Goal: Information Seeking & Learning: Learn about a topic

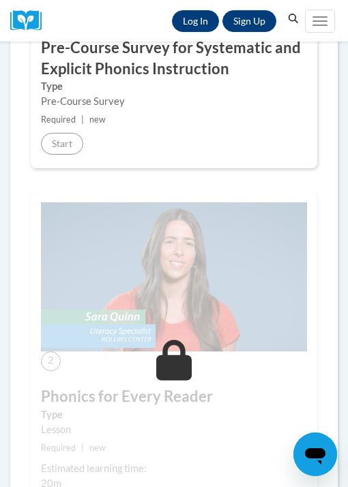
scroll to position [453, 0]
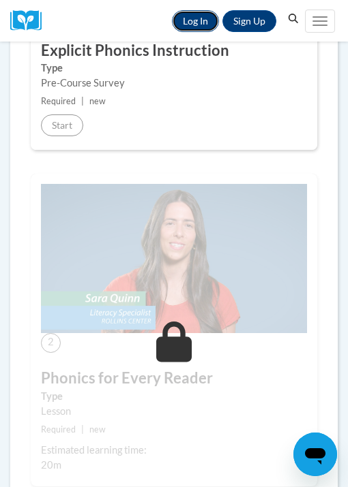
click at [195, 20] on link "Log In" at bounding box center [195, 21] width 47 height 22
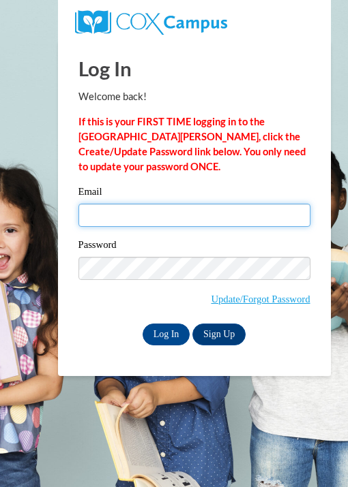
click at [162, 208] on input "Email" at bounding box center [194, 215] width 232 height 23
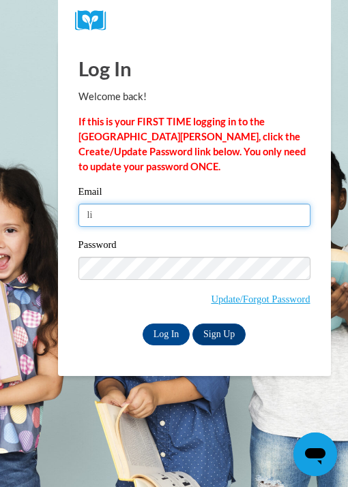
type input "lindsaycaslow22@gmail.com"
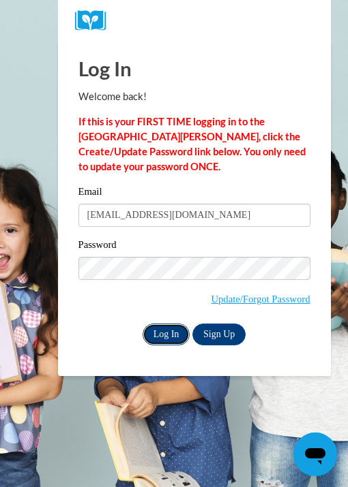
click at [168, 330] on input "Log In" at bounding box center [166, 335] width 48 height 22
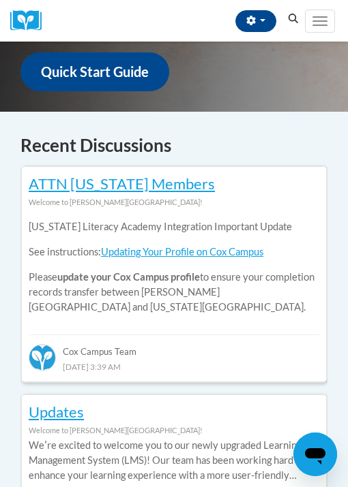
scroll to position [714, 0]
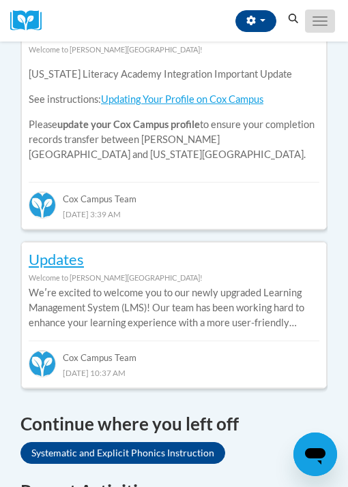
click at [318, 20] on span "Main menu" at bounding box center [319, 20] width 15 height 1
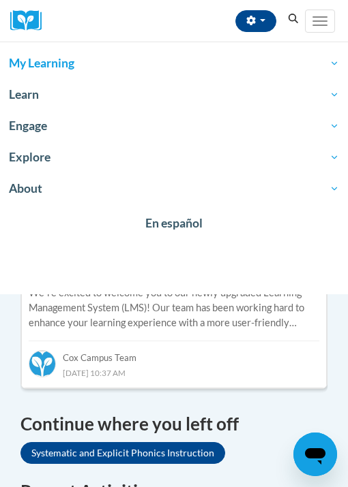
click at [334, 58] on span "My Learning" at bounding box center [174, 63] width 330 height 16
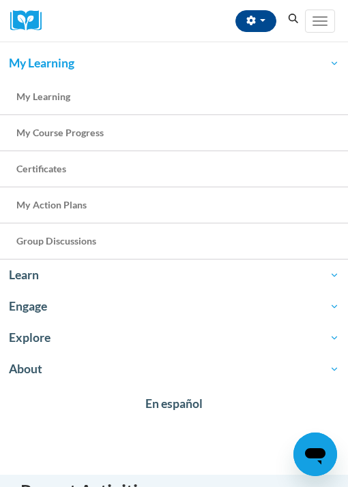
click at [335, 65] on span "My Learning" at bounding box center [174, 63] width 330 height 16
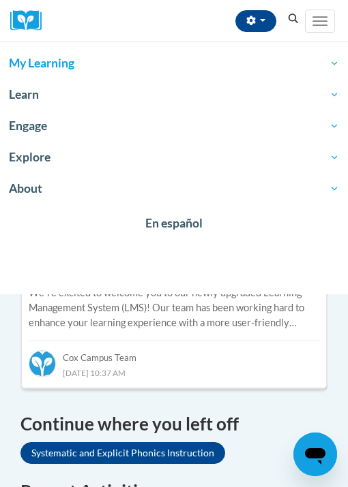
click at [335, 65] on span "My Learning" at bounding box center [174, 63] width 330 height 16
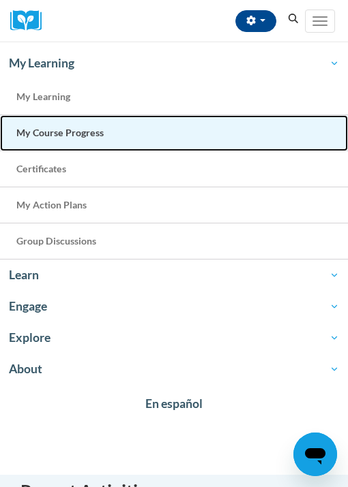
click at [77, 127] on span "My Course Progress" at bounding box center [59, 133] width 87 height 12
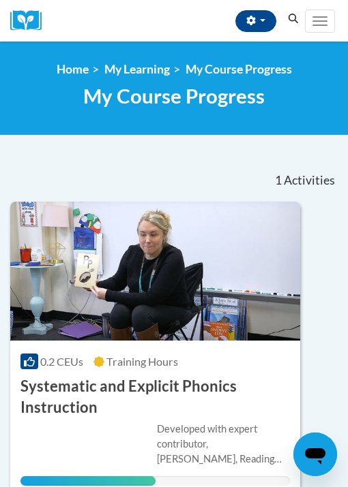
scroll to position [276, 0]
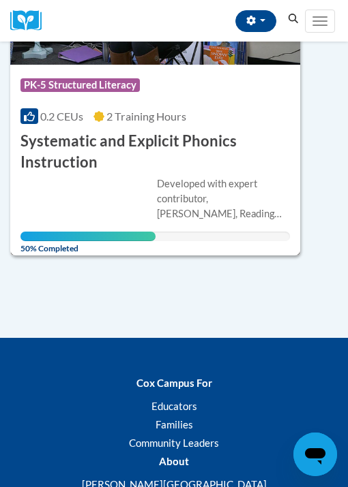
click at [93, 157] on h3 "Systematic and Explicit Phonics Instruction" at bounding box center [154, 152] width 269 height 42
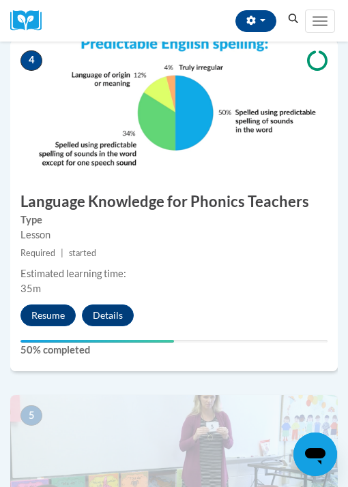
scroll to position [1382, 0]
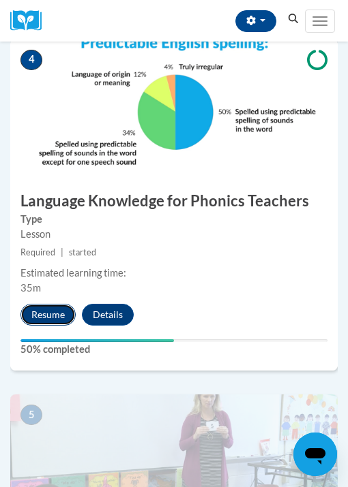
click at [61, 310] on button "Resume" at bounding box center [47, 315] width 55 height 22
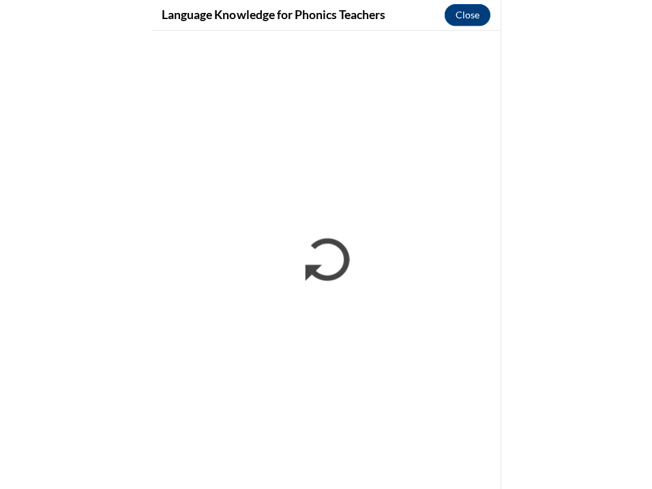
scroll to position [0, 0]
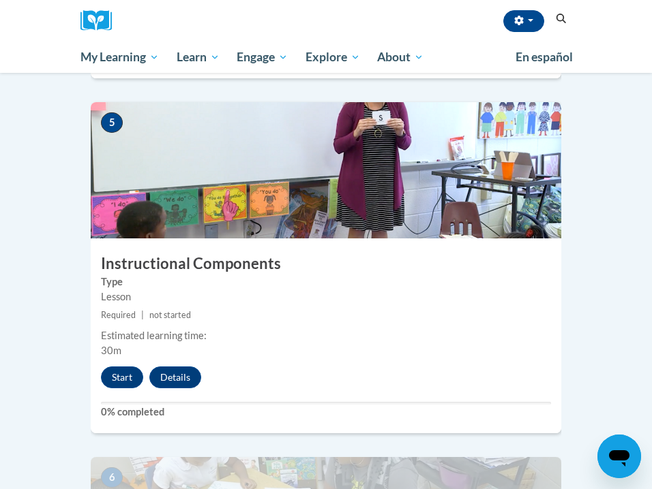
scroll to position [1780, 0]
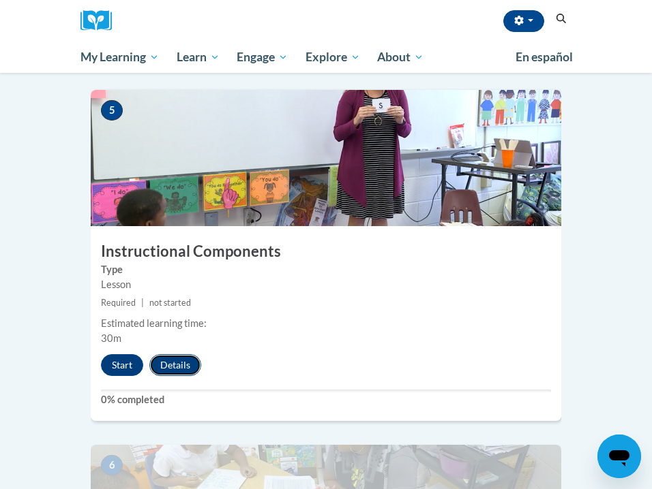
click at [179, 354] on button "Details" at bounding box center [175, 365] width 52 height 22
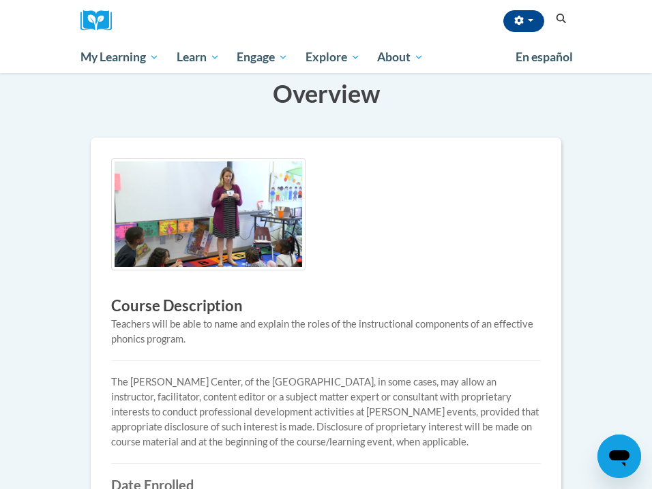
scroll to position [193, 0]
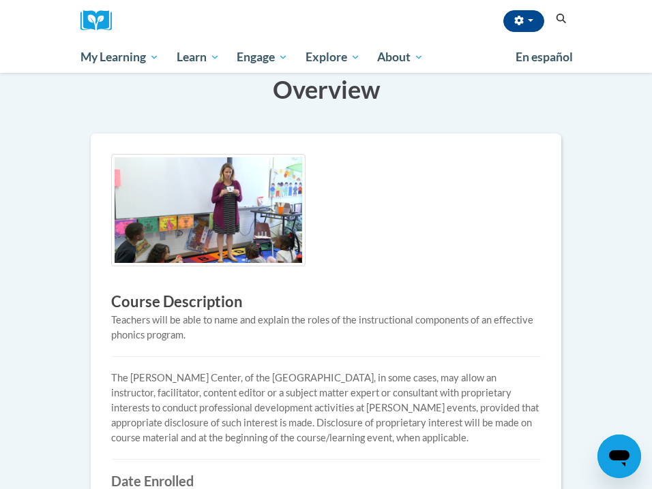
click at [210, 200] on img at bounding box center [208, 210] width 194 height 112
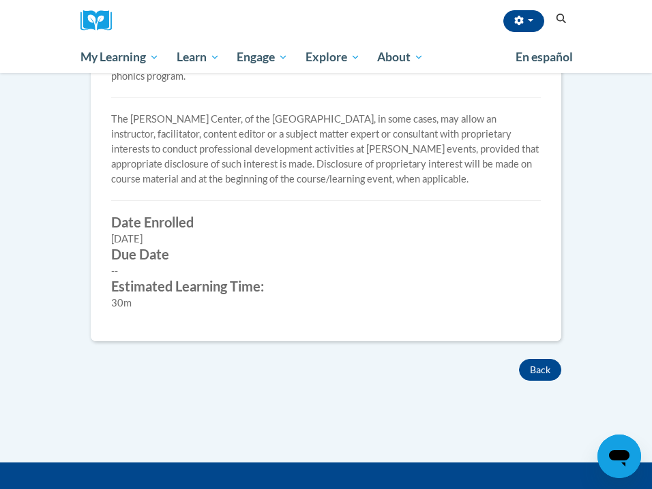
scroll to position [453, 0]
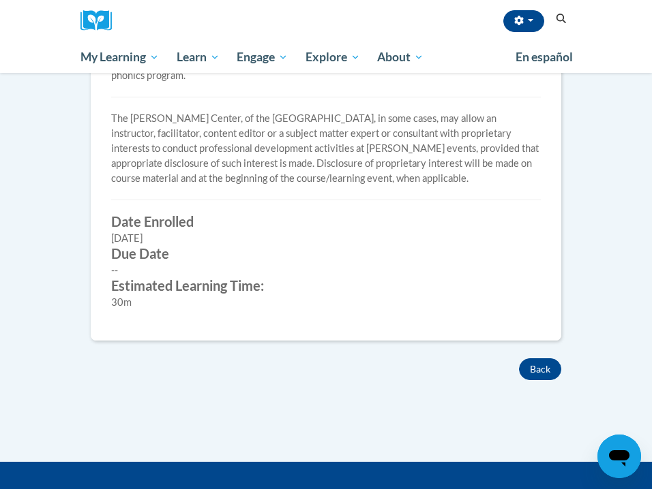
click at [189, 289] on label "Estimated Learning Time:" at bounding box center [325, 285] width 429 height 15
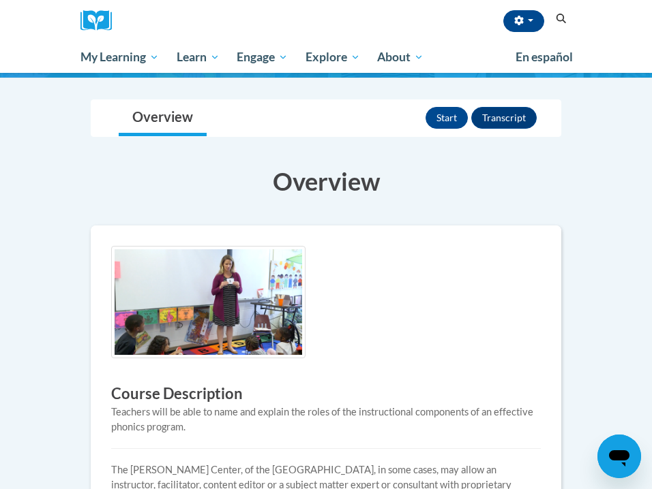
scroll to position [96, 0]
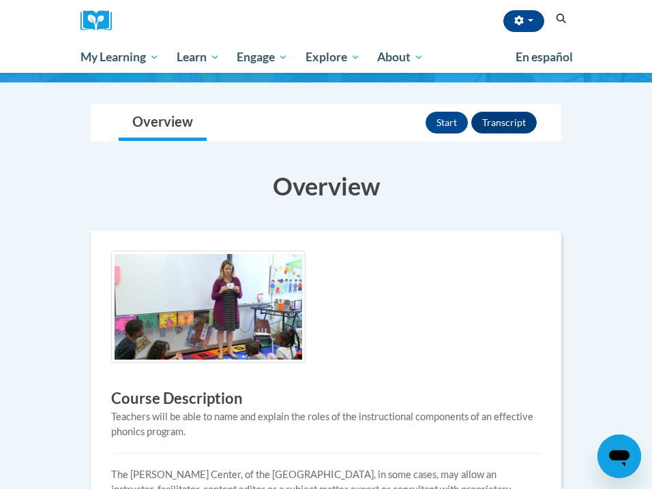
click at [179, 323] on img at bounding box center [208, 307] width 194 height 112
click at [442, 127] on button "Start" at bounding box center [446, 123] width 42 height 22
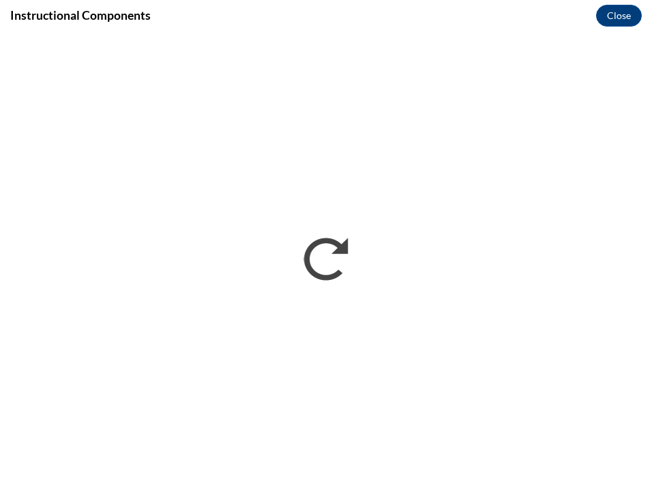
scroll to position [0, 0]
